Goal: Transaction & Acquisition: Purchase product/service

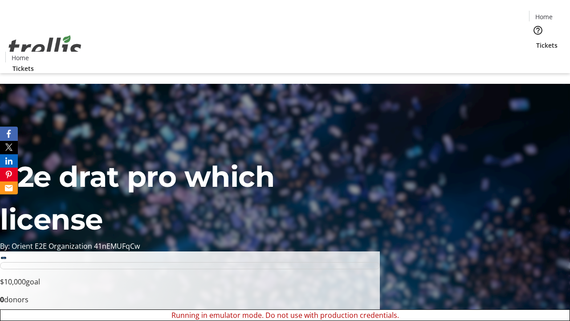
click at [536, 41] on span "Tickets" at bounding box center [546, 45] width 21 height 9
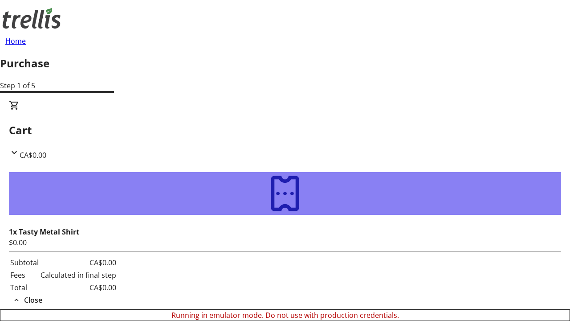
type input "[PERSON_NAME][EMAIL_ADDRESS][DOMAIN_NAME]"
type input "[PERSON_NAME]"
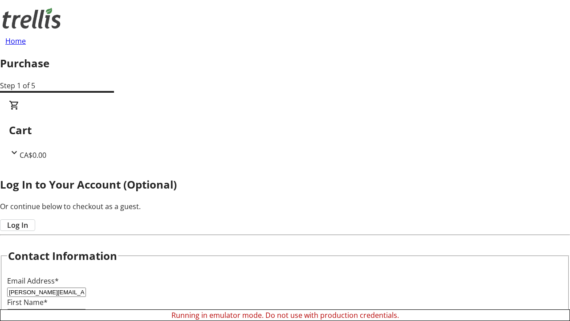
type input "[PERSON_NAME]"
